Goal: Communication & Community: Answer question/provide support

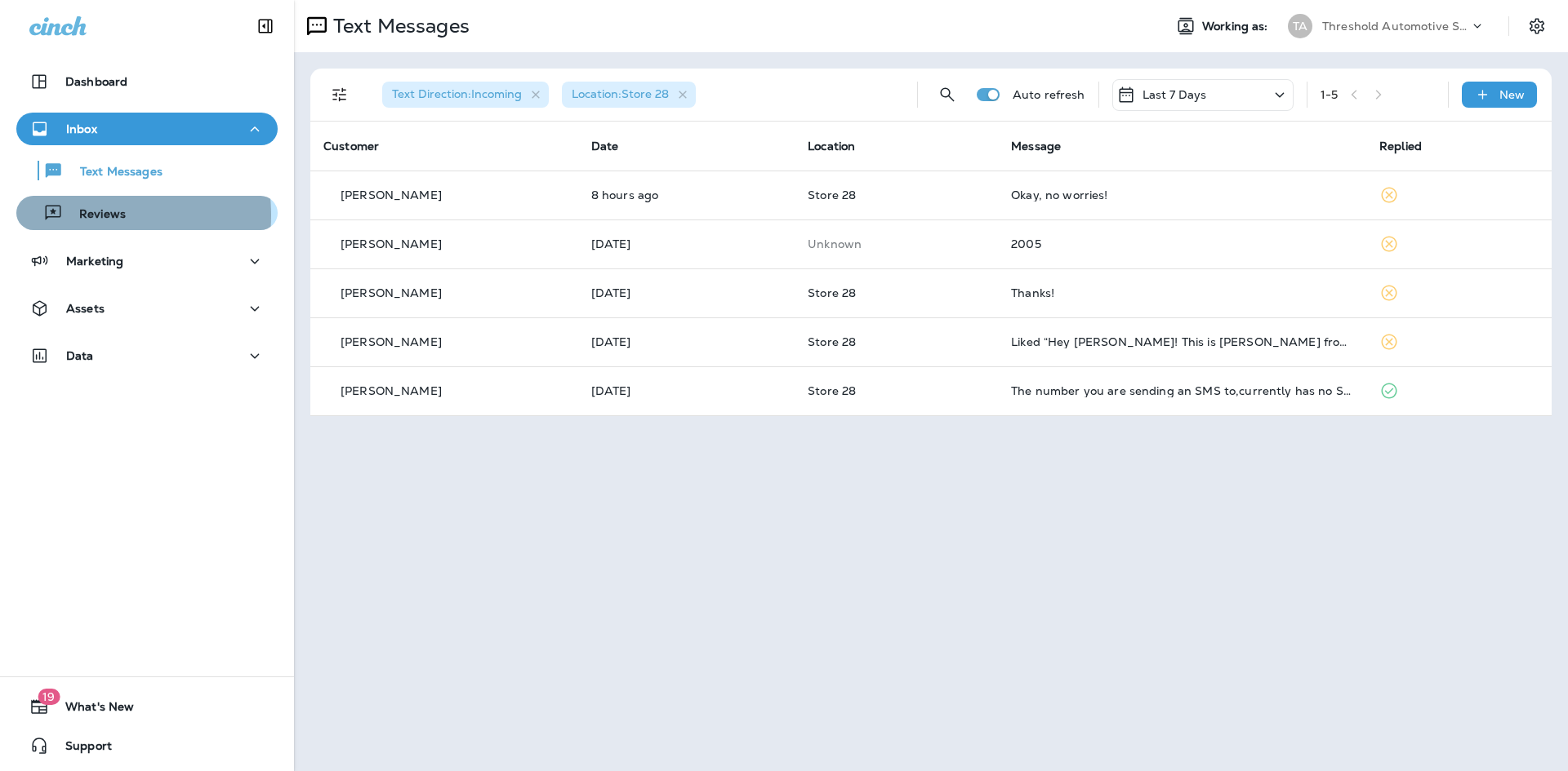
click at [73, 215] on p "Reviews" at bounding box center [94, 214] width 63 height 15
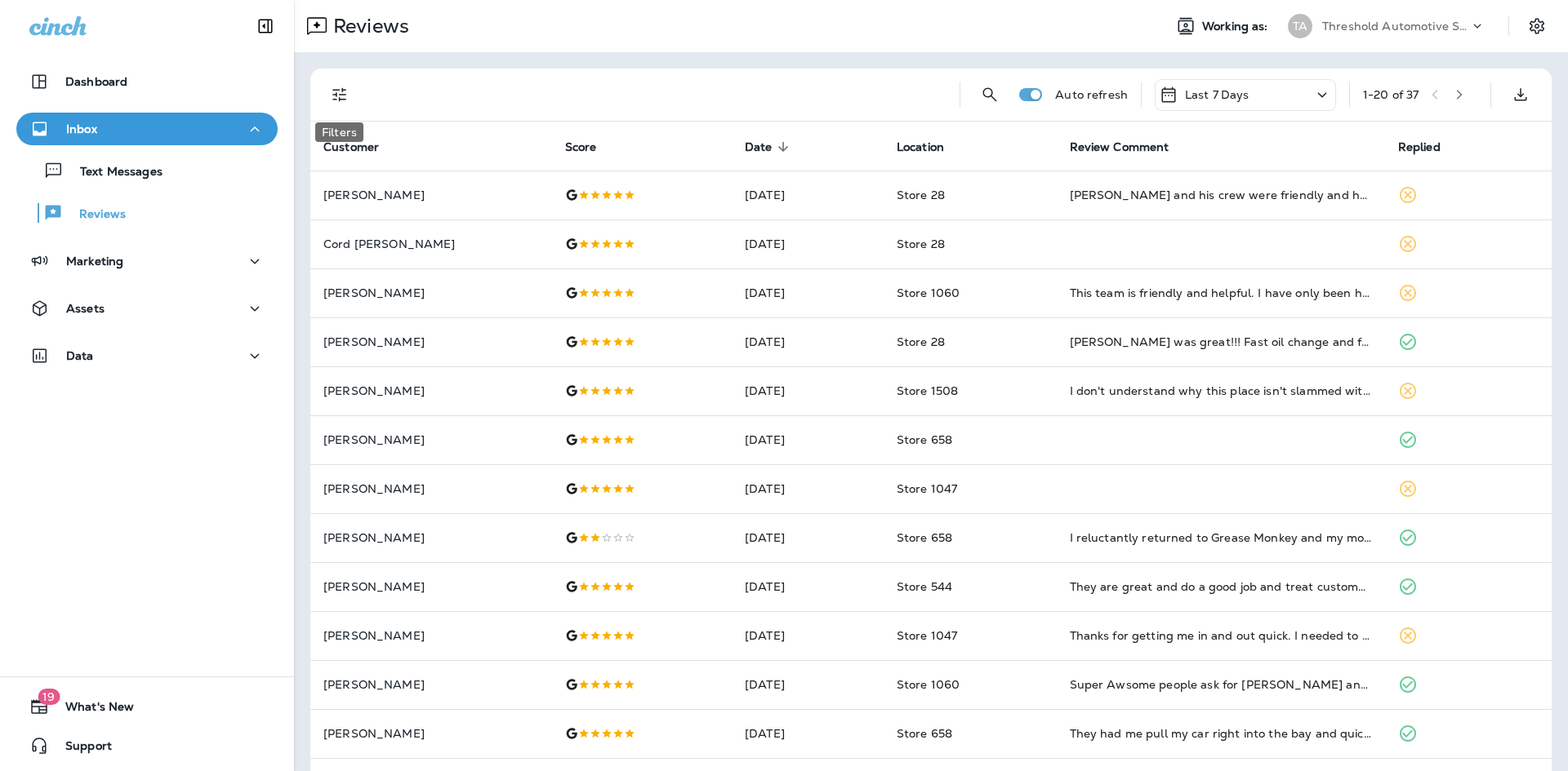
click at [346, 97] on icon "Filters" at bounding box center [339, 95] width 20 height 20
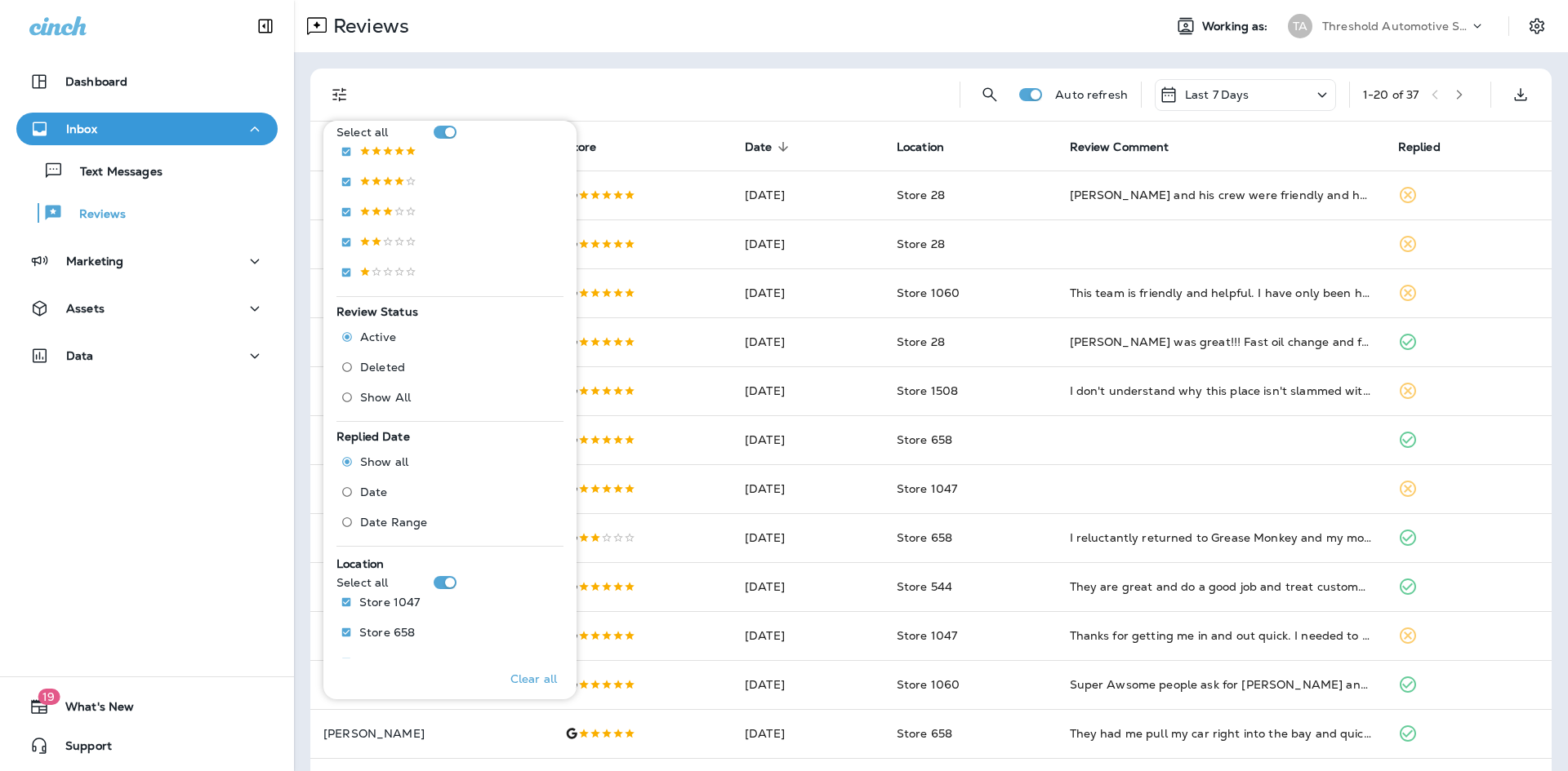
scroll to position [448, 0]
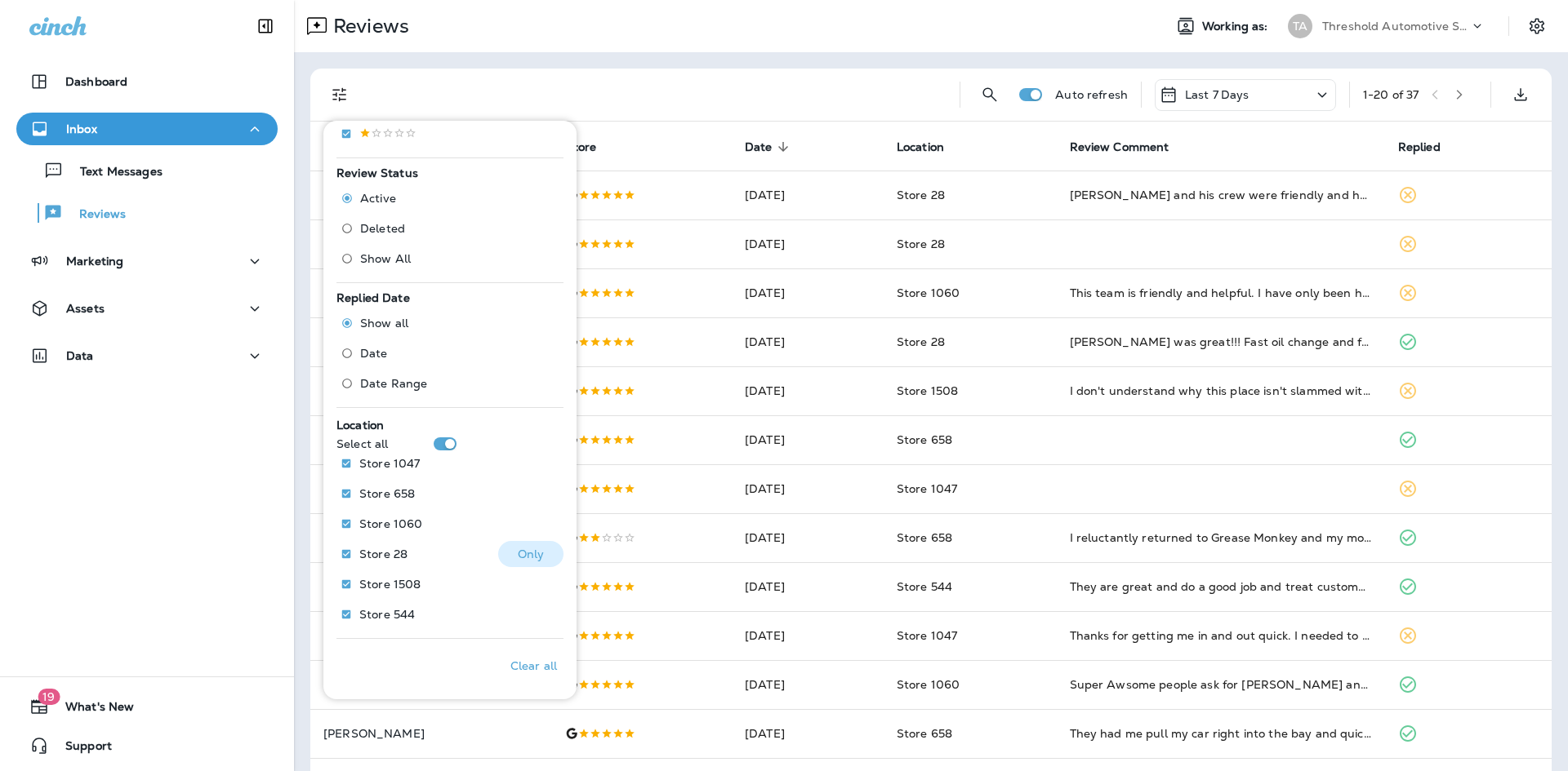
click at [535, 560] on p "Only" at bounding box center [531, 554] width 27 height 13
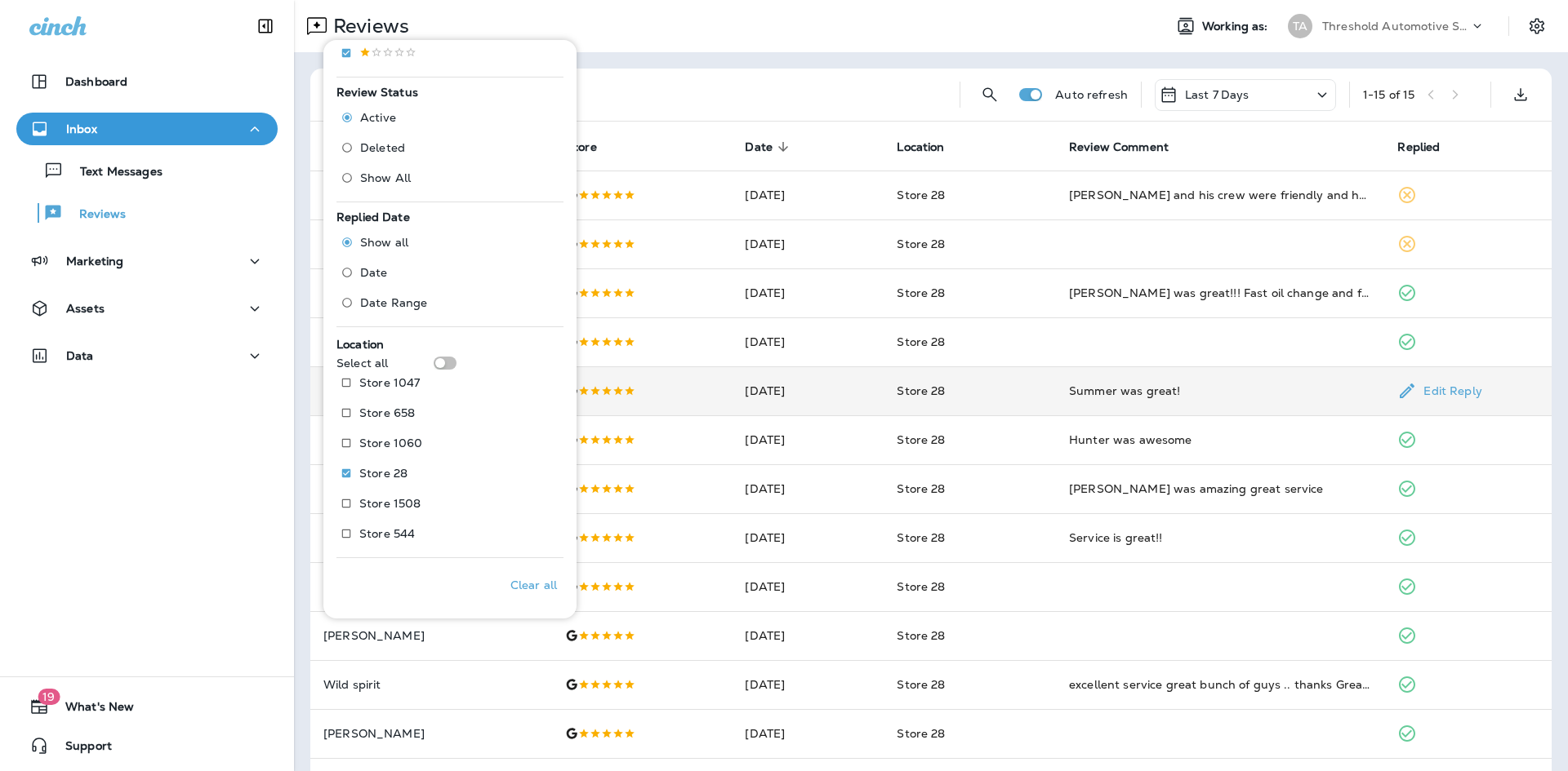
scroll to position [81, 0]
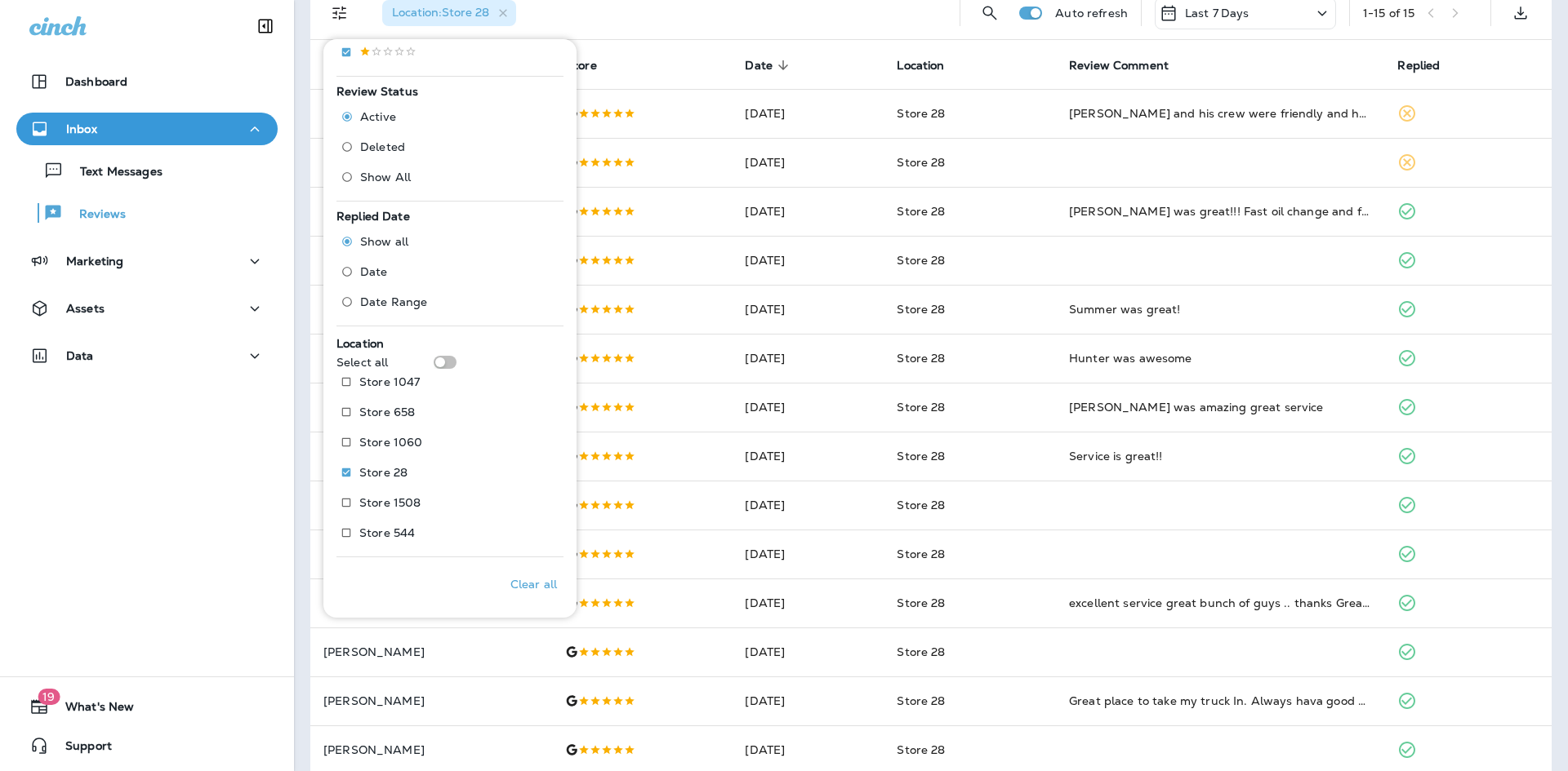
click at [1272, 48] on th "Review Comment" at bounding box center [1221, 64] width 329 height 49
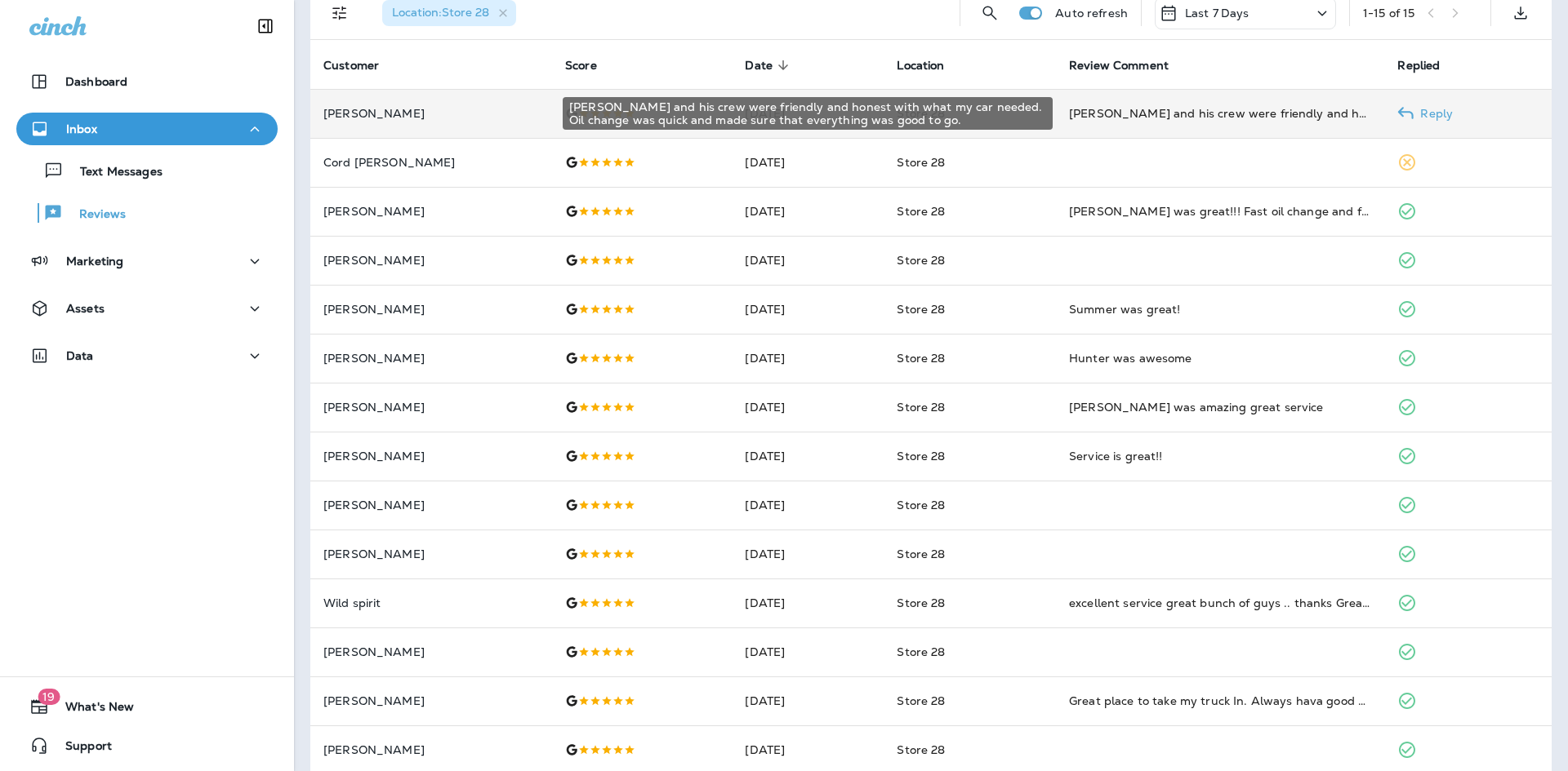
click at [1264, 105] on div "[PERSON_NAME] and his crew were friendly and honest with what my car needed. Oi…" at bounding box center [1220, 113] width 302 height 16
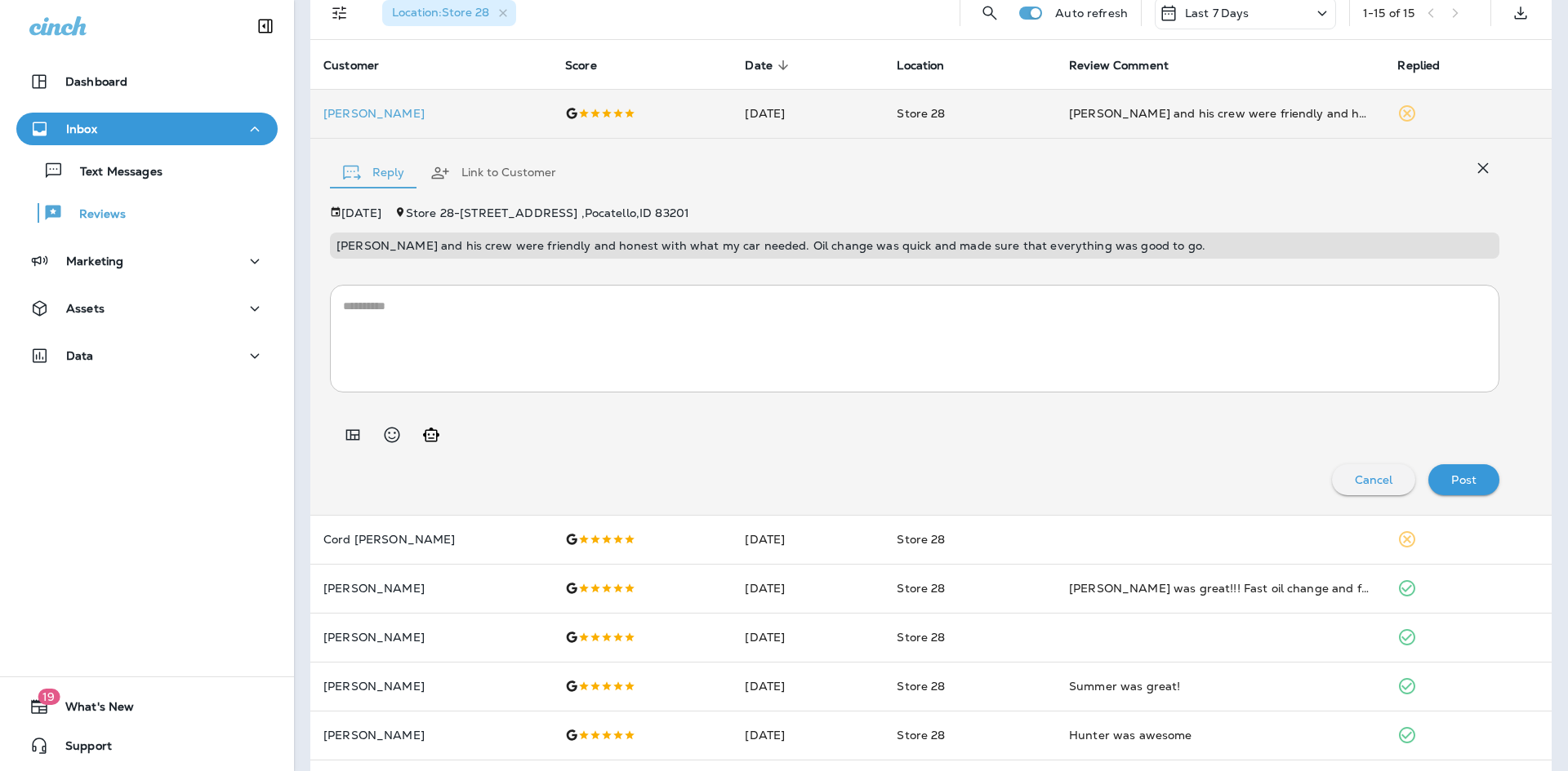
click at [623, 339] on textarea at bounding box center [914, 338] width 1143 height 81
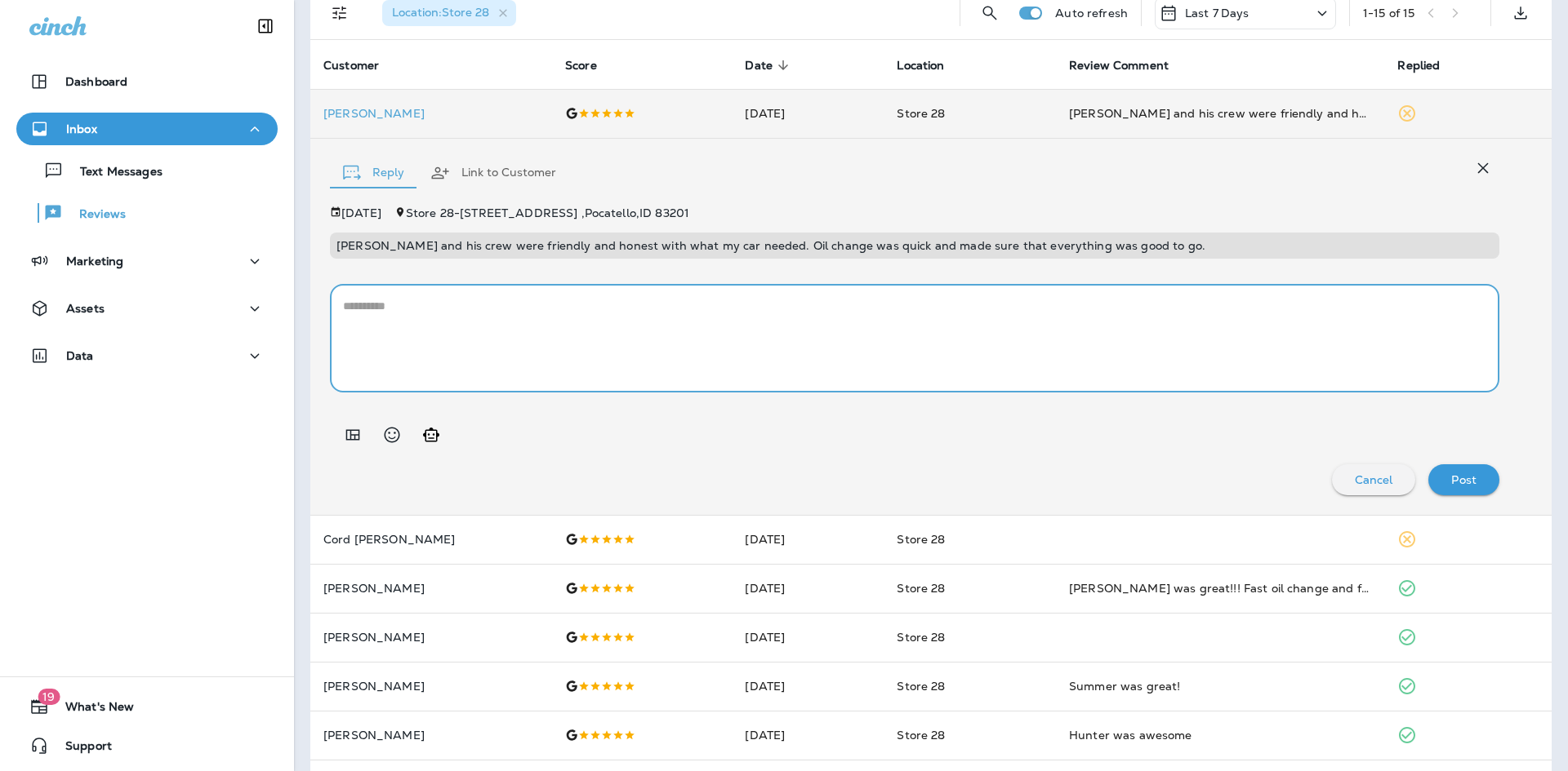
click at [450, 428] on div at bounding box center [914, 428] width 1170 height 46
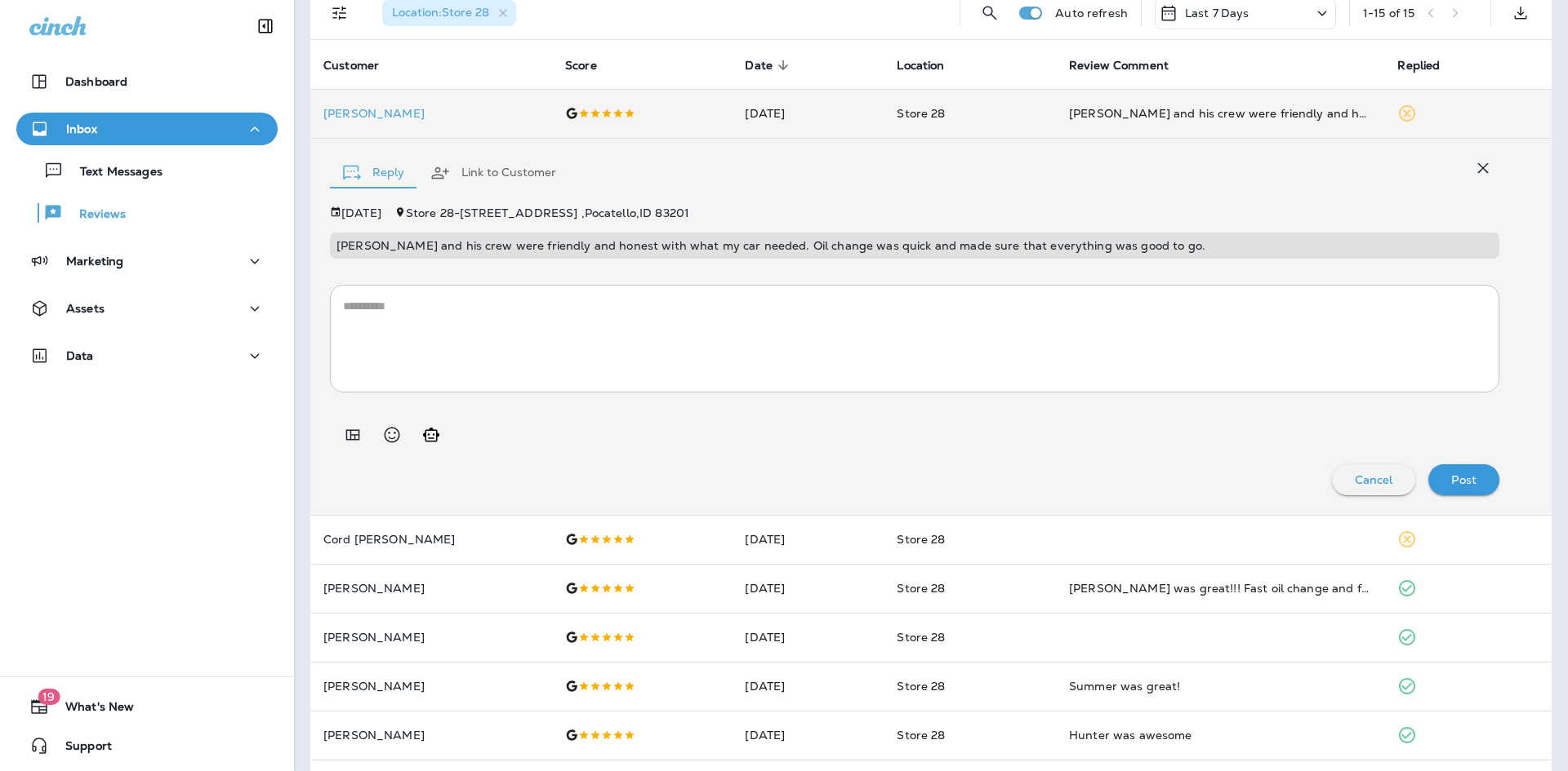
click at [442, 434] on button "Generate AI response" at bounding box center [431, 435] width 33 height 33
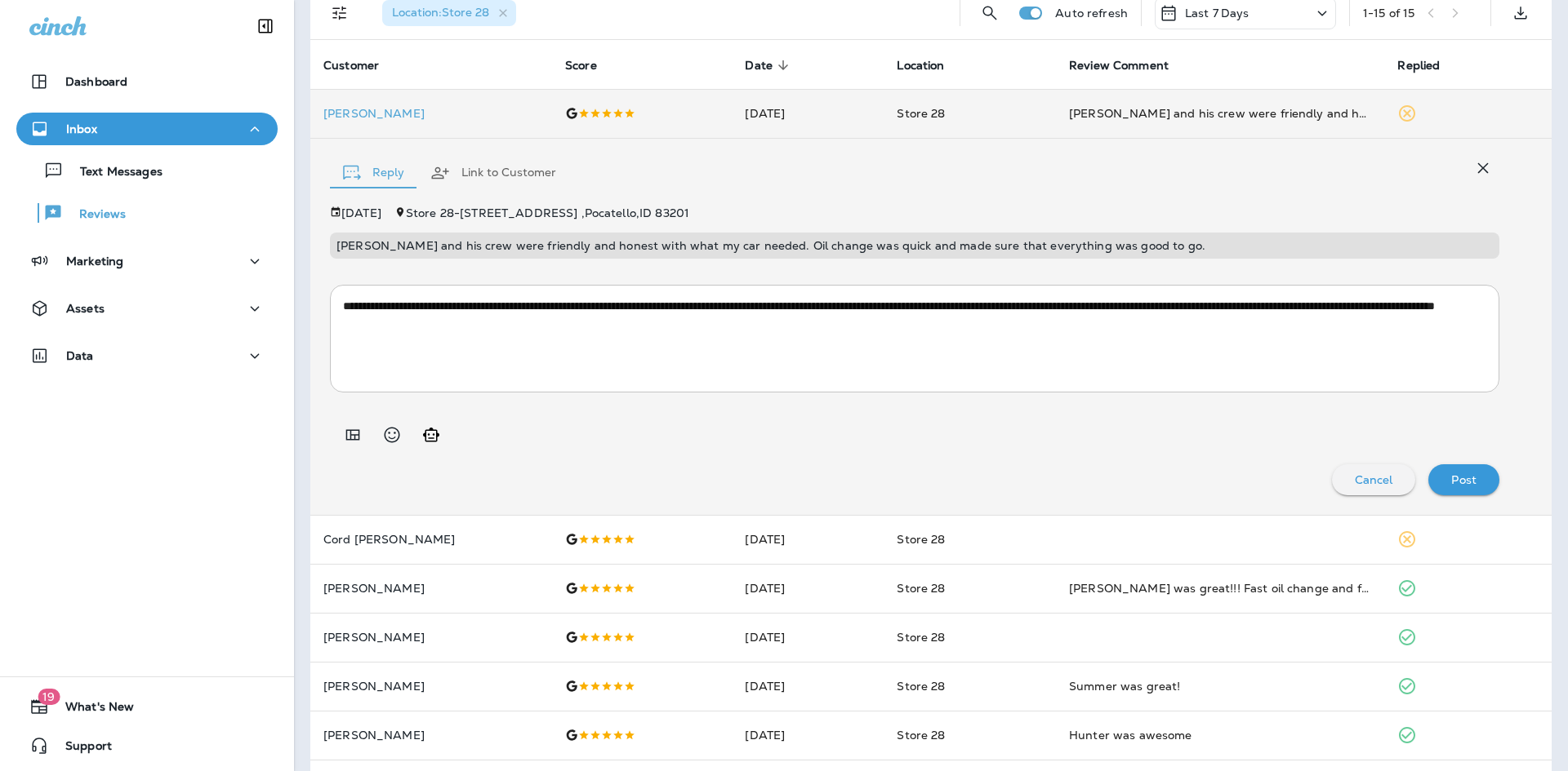
click at [428, 437] on icon "Generate AI response" at bounding box center [431, 435] width 20 height 20
click at [428, 438] on icon "Generate AI response" at bounding box center [431, 435] width 20 height 20
click at [437, 432] on icon "Generate AI response" at bounding box center [431, 435] width 16 height 14
click at [435, 431] on icon "Generate AI response" at bounding box center [431, 435] width 20 height 20
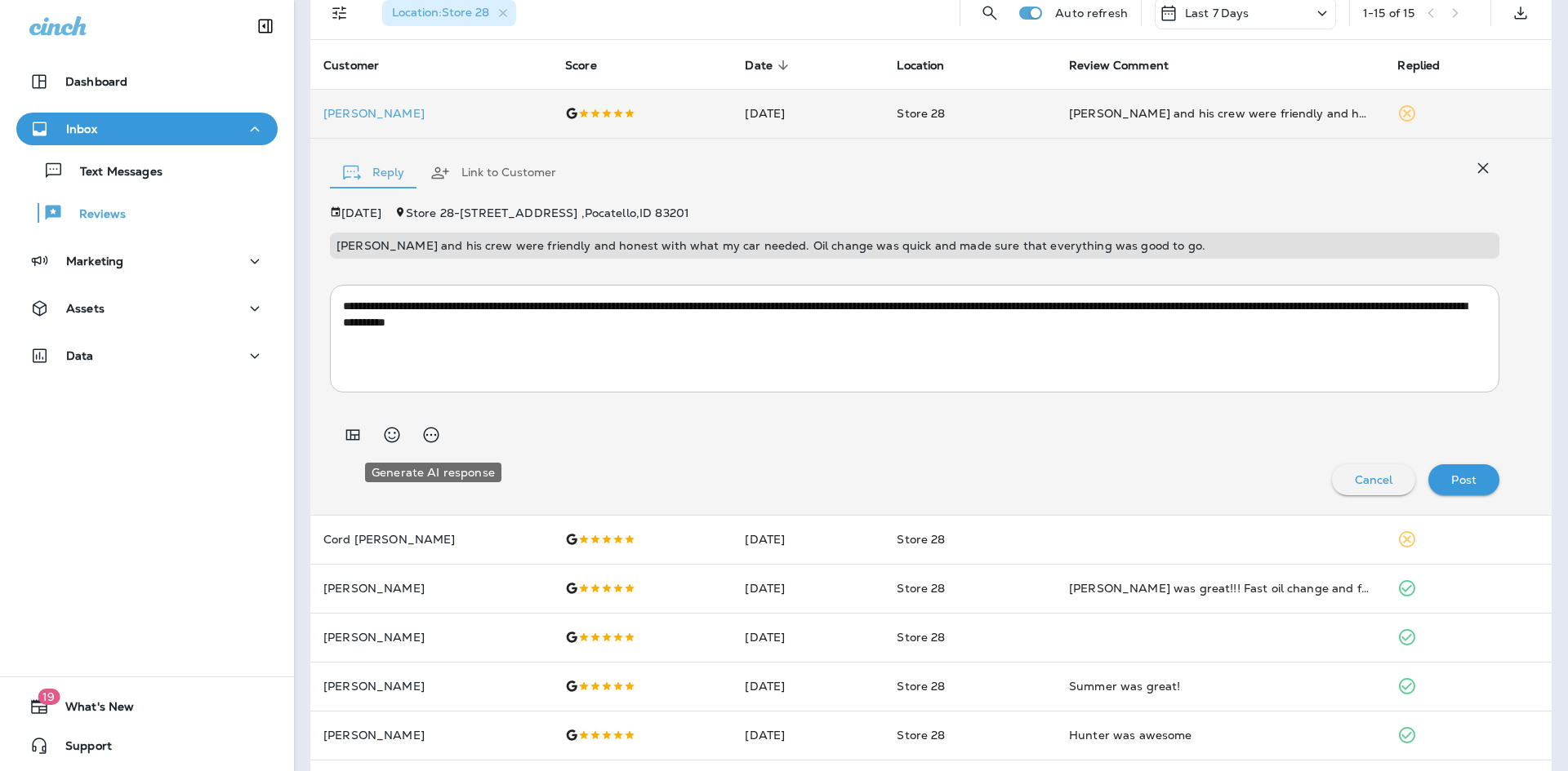
type textarea "**********"
click at [1479, 482] on button "Post" at bounding box center [1464, 479] width 71 height 31
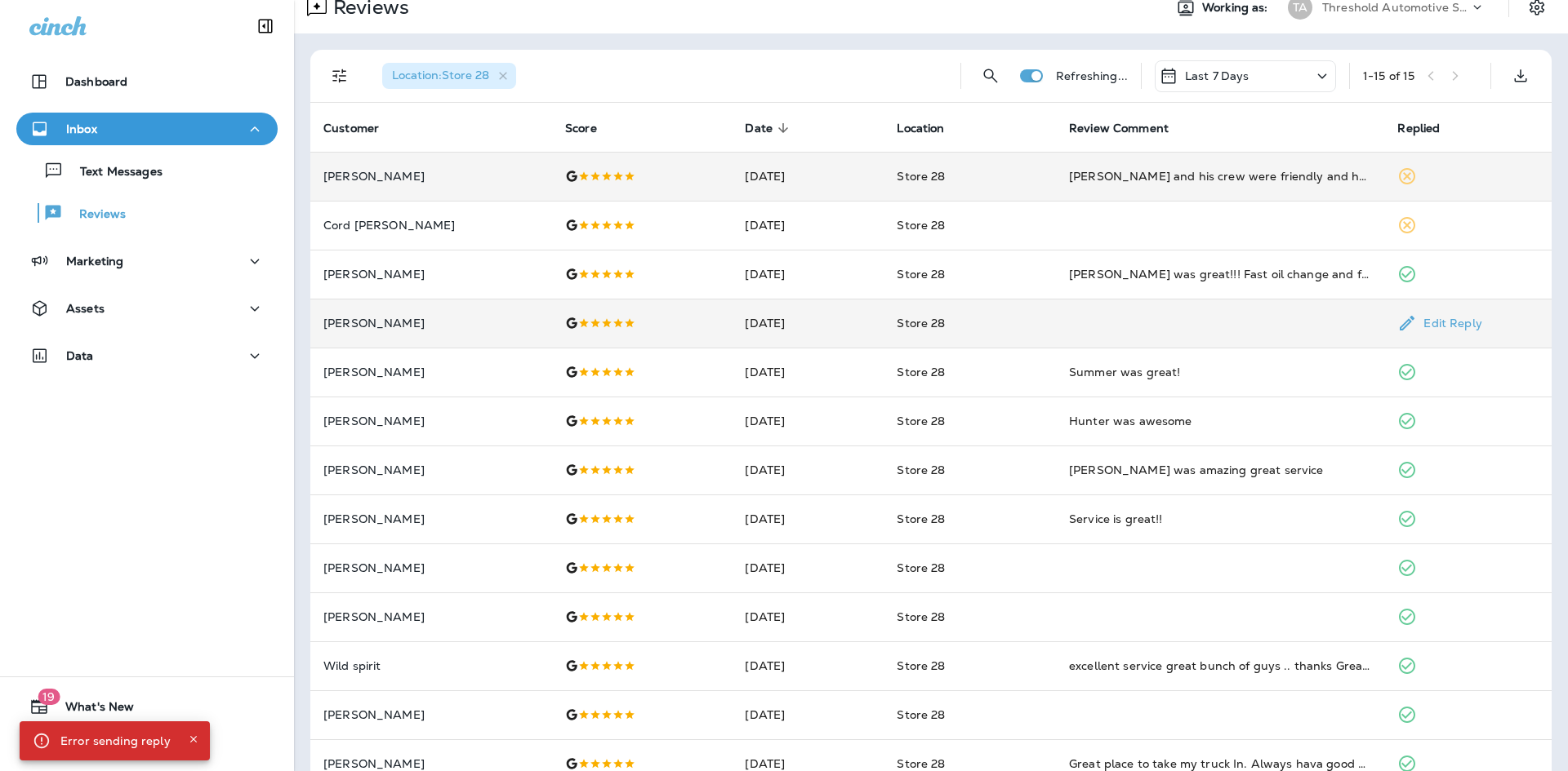
scroll to position [0, 0]
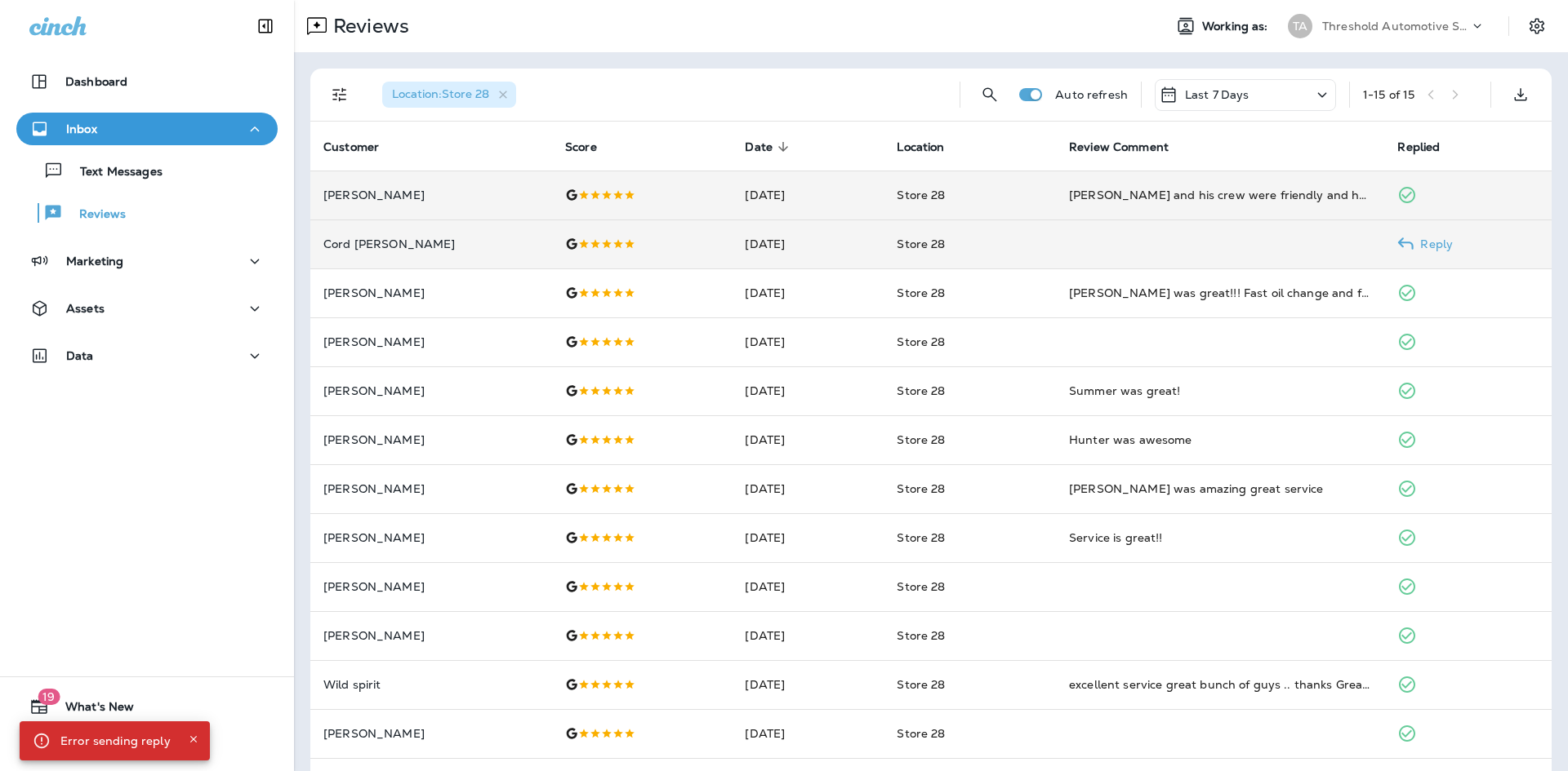
click at [648, 245] on div at bounding box center [642, 244] width 154 height 13
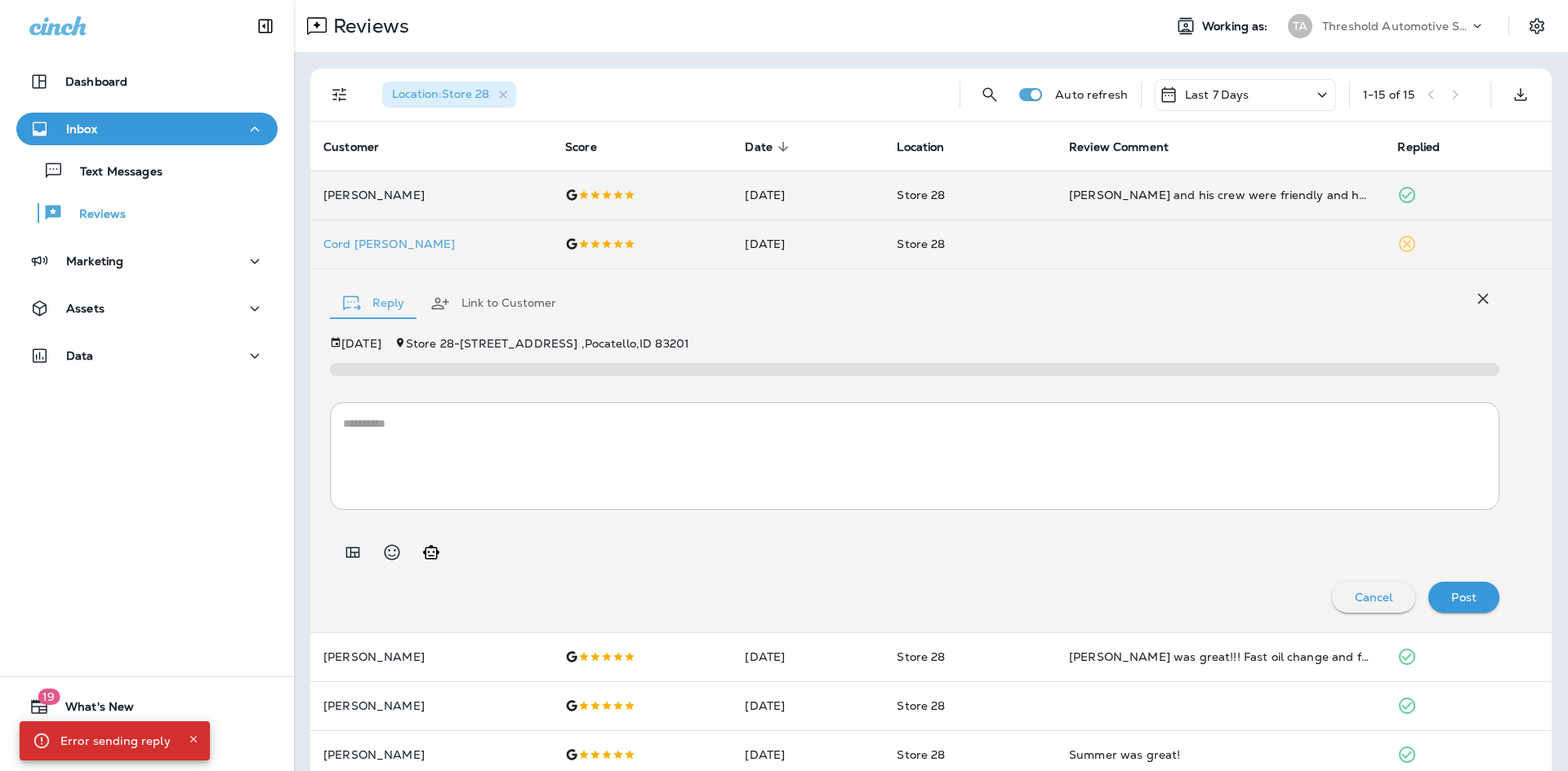
click at [541, 446] on textarea at bounding box center [914, 456] width 1143 height 81
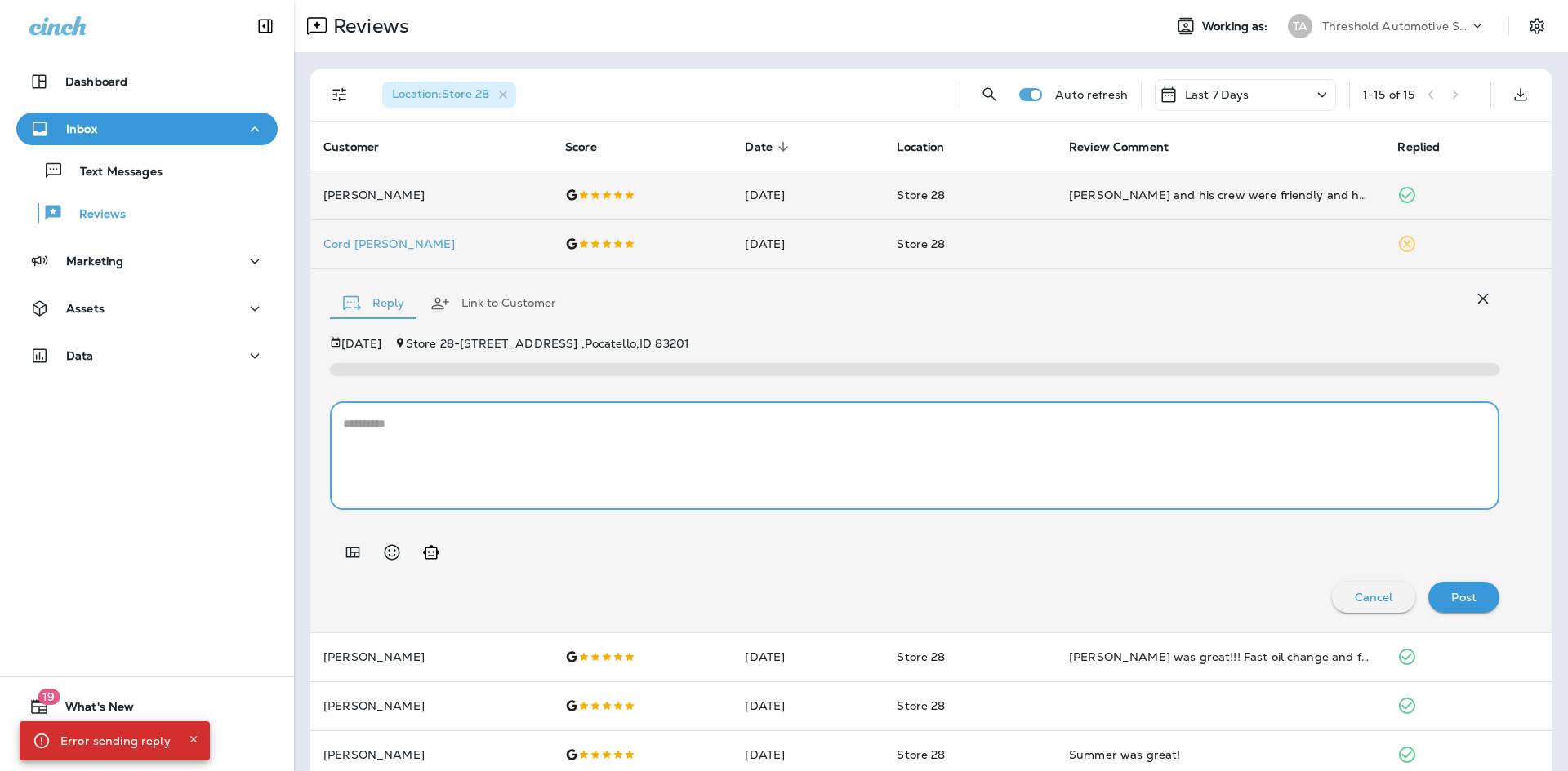
click at [435, 559] on icon "Generate AI response" at bounding box center [431, 552] width 16 height 14
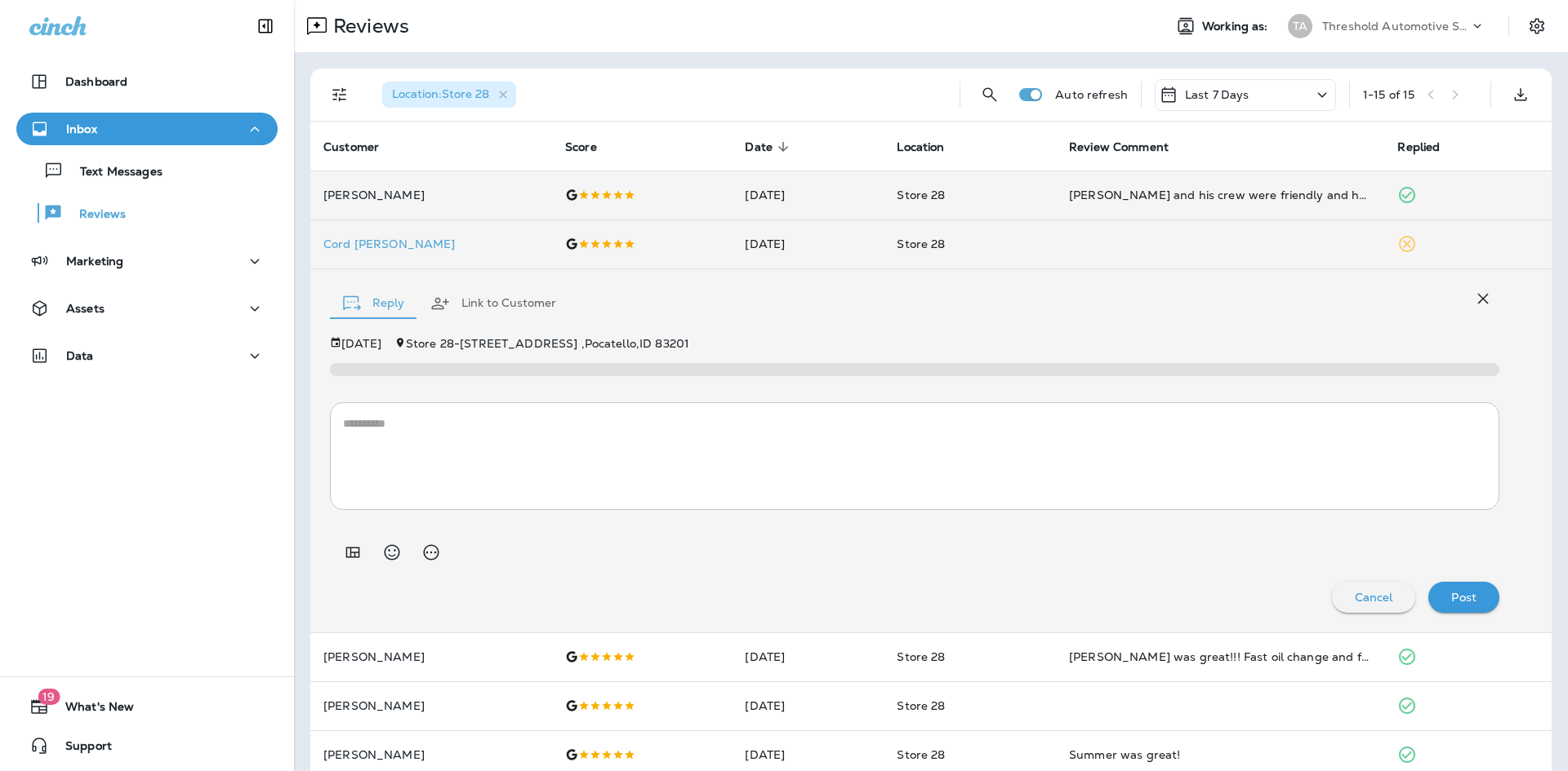
type textarea "**********"
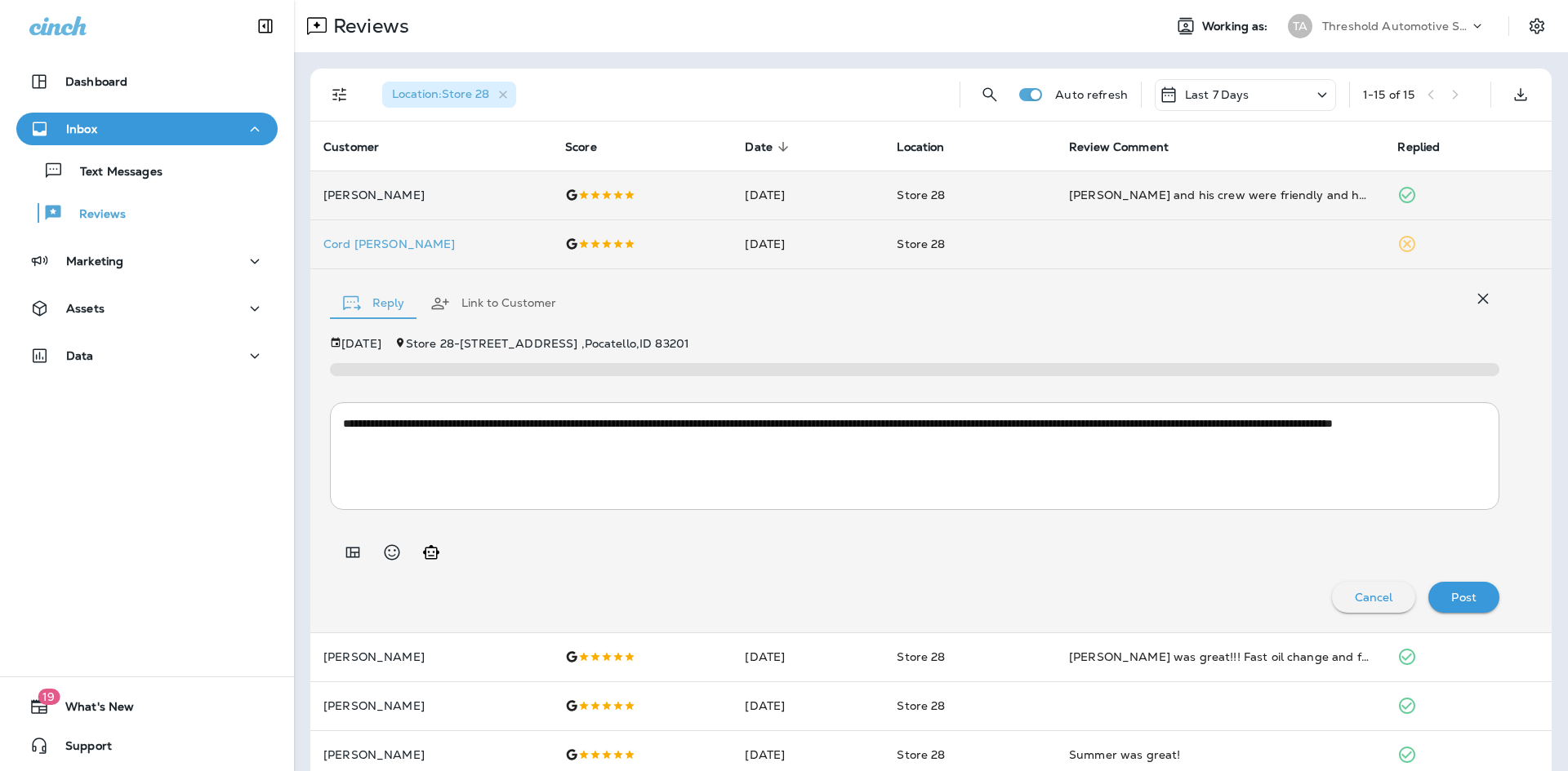
click at [1441, 594] on div "Post" at bounding box center [1464, 598] width 45 height 21
